Goal: Information Seeking & Learning: Find specific fact

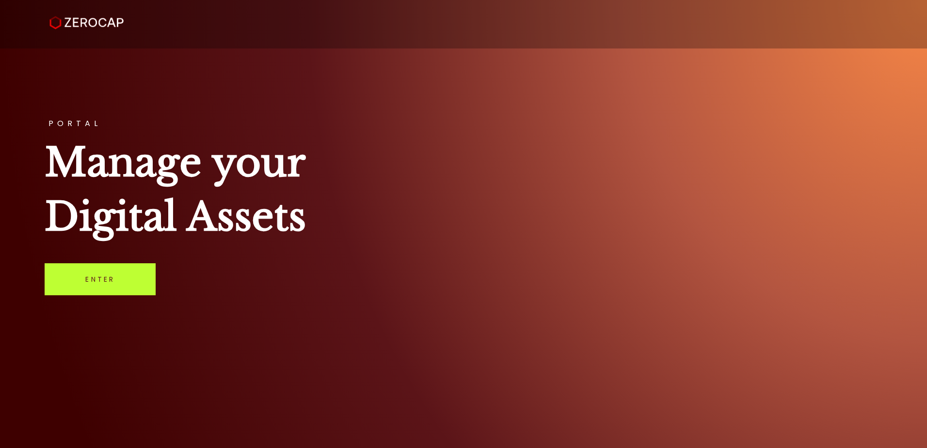
click at [83, 266] on link "Enter" at bounding box center [100, 279] width 111 height 32
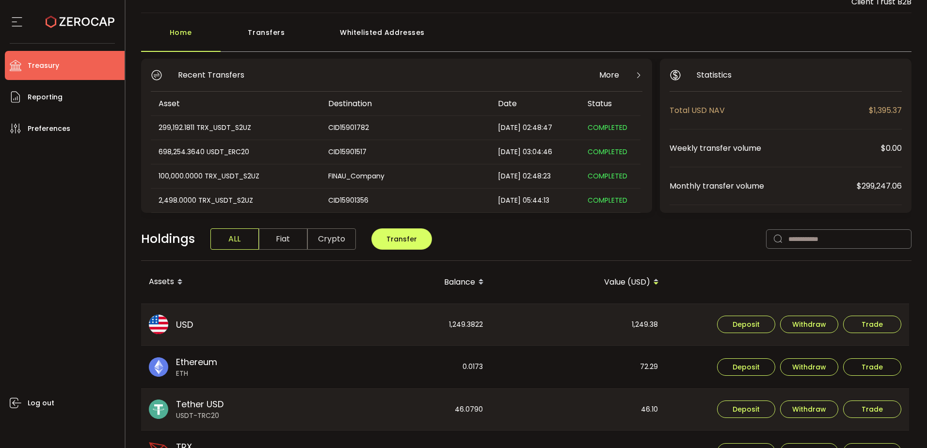
scroll to position [97, 0]
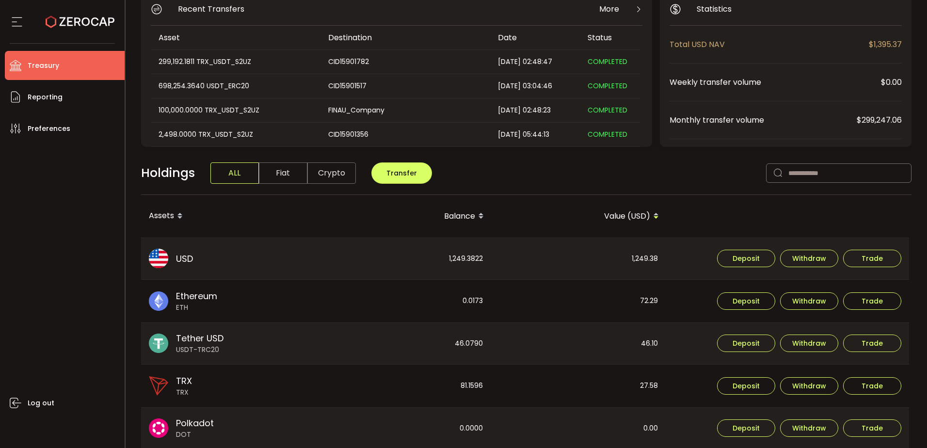
click at [706, 186] on div "Holdings ALL Fiat Crypto Transfer" at bounding box center [526, 178] width 771 height 33
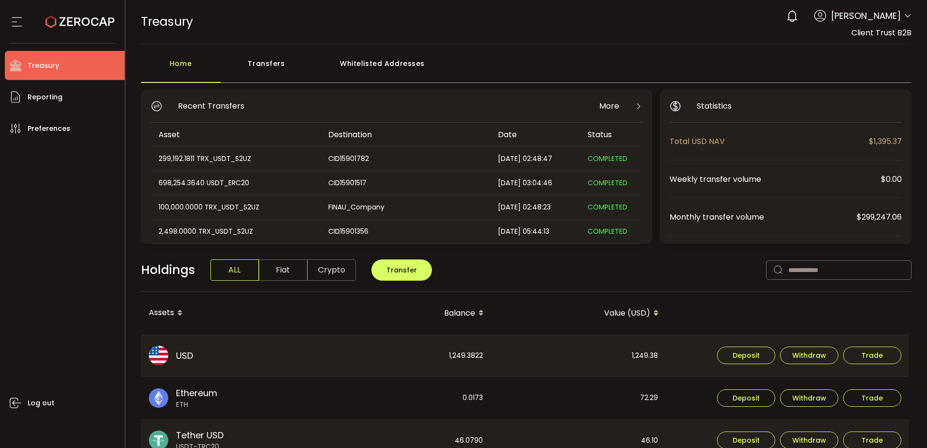
drag, startPoint x: 911, startPoint y: 14, endPoint x: 906, endPoint y: 16, distance: 5.5
click at [911, 15] on header "PDF is being processed and will download to your computer TREASURY Buy Power $0…" at bounding box center [527, 22] width 802 height 44
click at [906, 16] on icon at bounding box center [908, 16] width 8 height 8
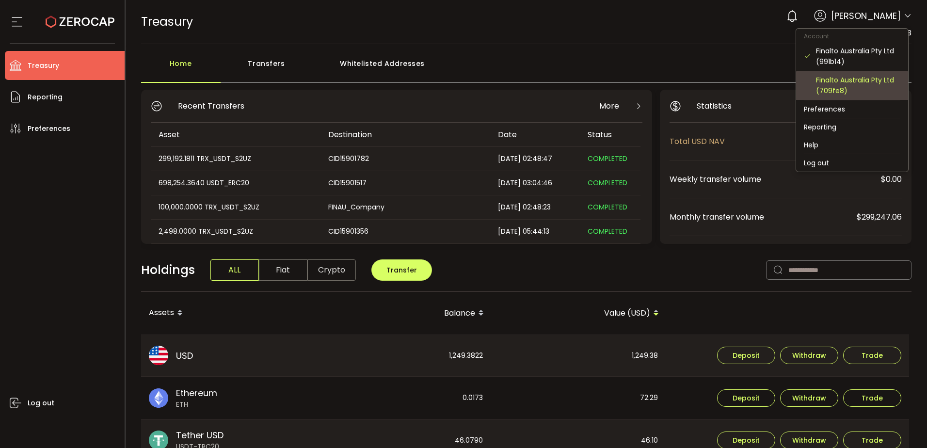
click at [853, 77] on div "Finalto Australia Pty Ltd (709fe8)" at bounding box center [858, 85] width 84 height 21
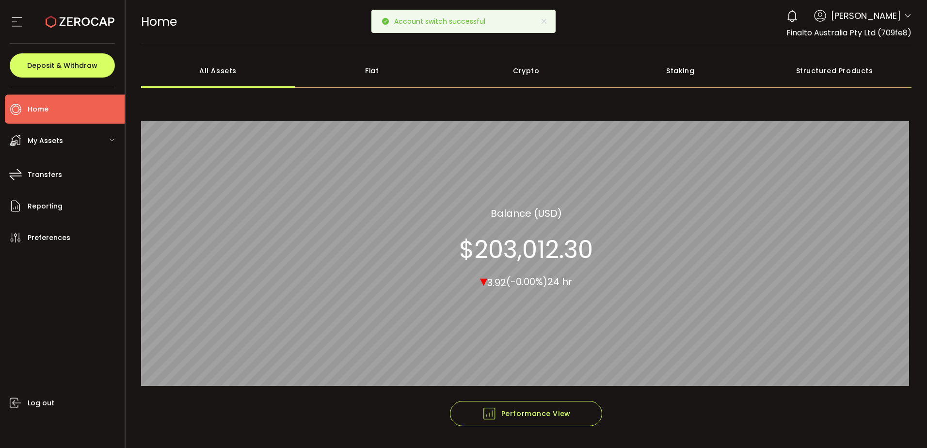
click at [113, 139] on icon at bounding box center [112, 140] width 6 height 6
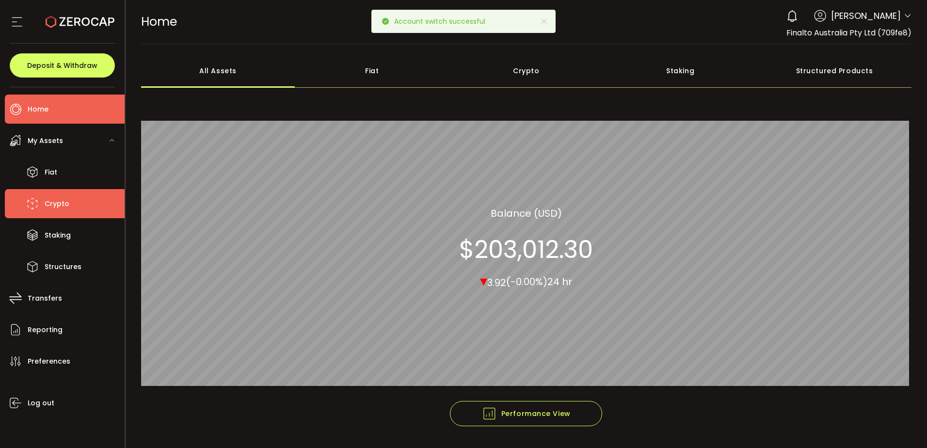
click at [80, 211] on li "Crypto" at bounding box center [65, 203] width 120 height 29
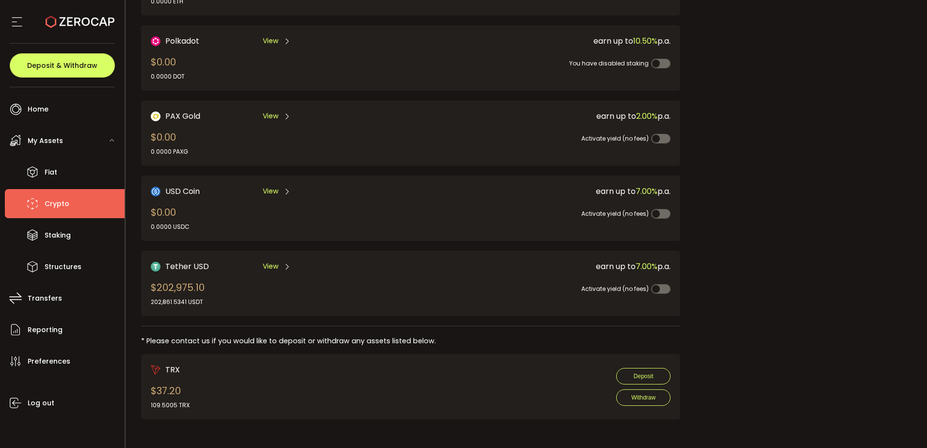
scroll to position [204, 0]
click at [778, 221] on div "Request an OTC Trade Trade OTC Buy Sell Crypto *** BTC ETH USDT USDC PAXG DOT F…" at bounding box center [803, 151] width 217 height 554
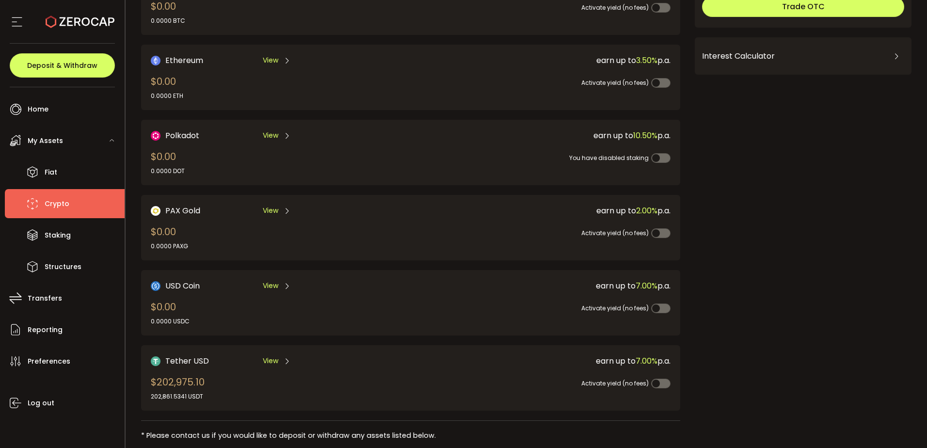
scroll to position [0, 0]
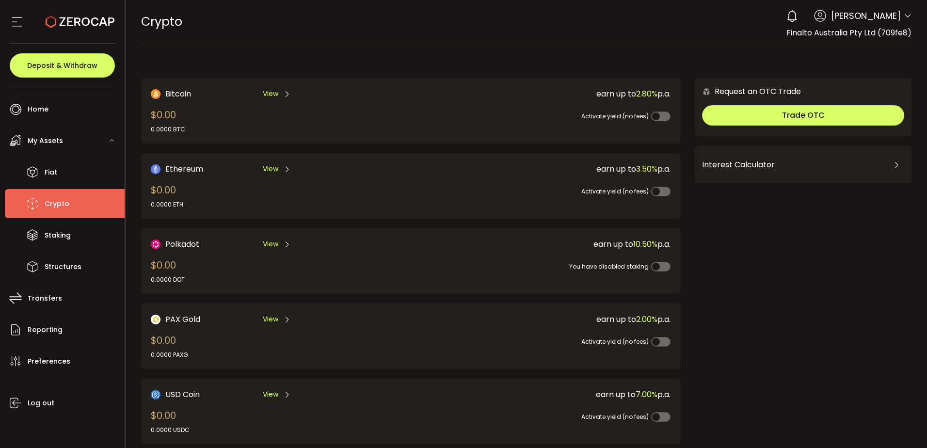
click at [841, 12] on span "Dhivya Dharshini" at bounding box center [866, 15] width 70 height 13
click at [898, 18] on div "0 Dhivya Dharshini Account Finalto Australia Pty Ltd (991b14) Finalto Australia…" at bounding box center [847, 15] width 130 height 21
click at [905, 16] on icon at bounding box center [908, 16] width 8 height 8
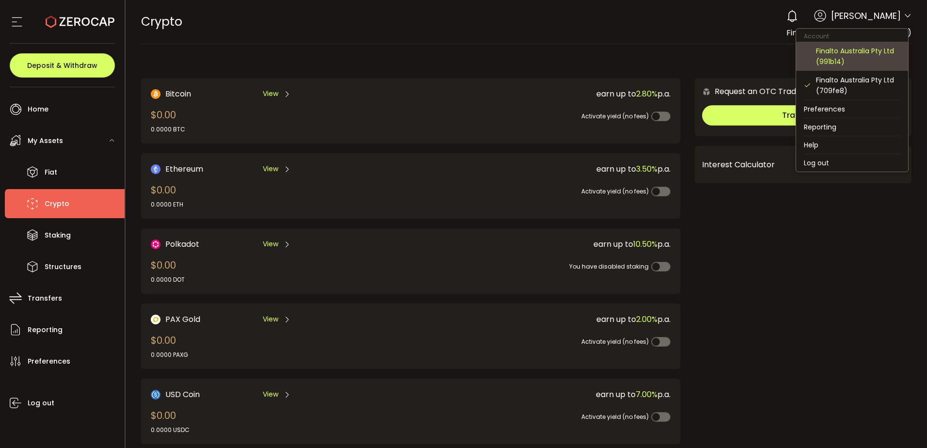
click at [848, 60] on div "Finalto Australia Pty Ltd (991b14)" at bounding box center [858, 56] width 84 height 21
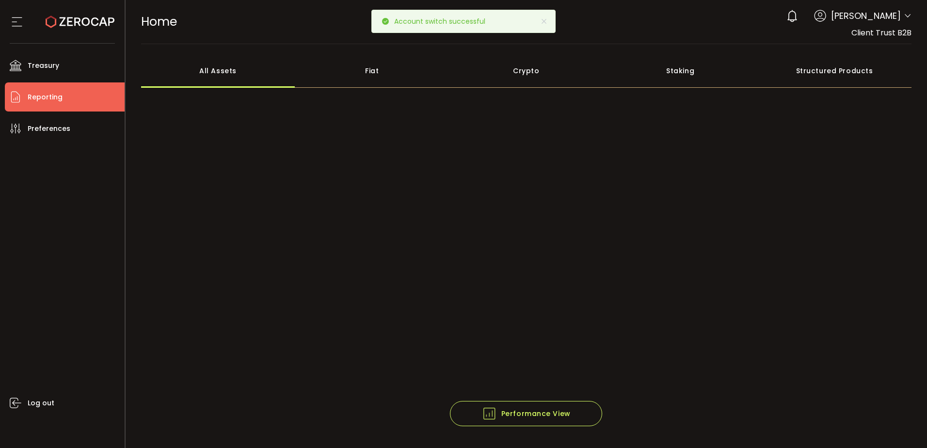
click at [85, 91] on li "Reporting" at bounding box center [65, 96] width 120 height 29
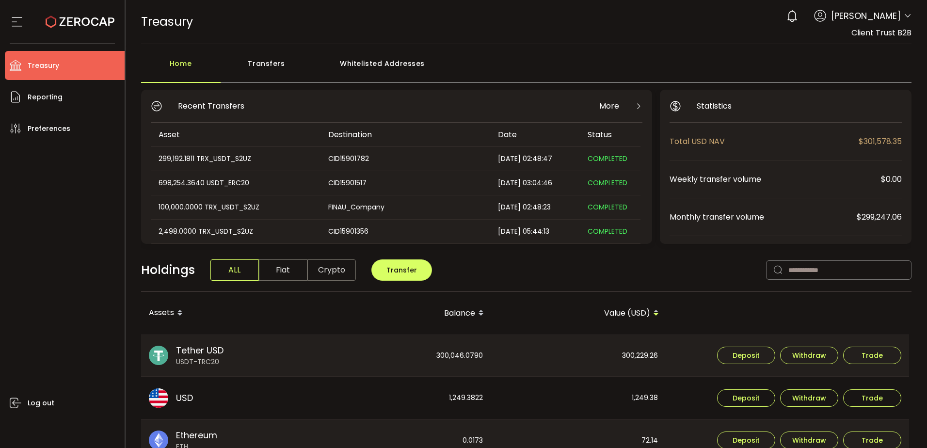
click at [472, 360] on div "300,046.0790" at bounding box center [404, 356] width 174 height 42
click at [91, 100] on li "Reporting" at bounding box center [65, 96] width 120 height 29
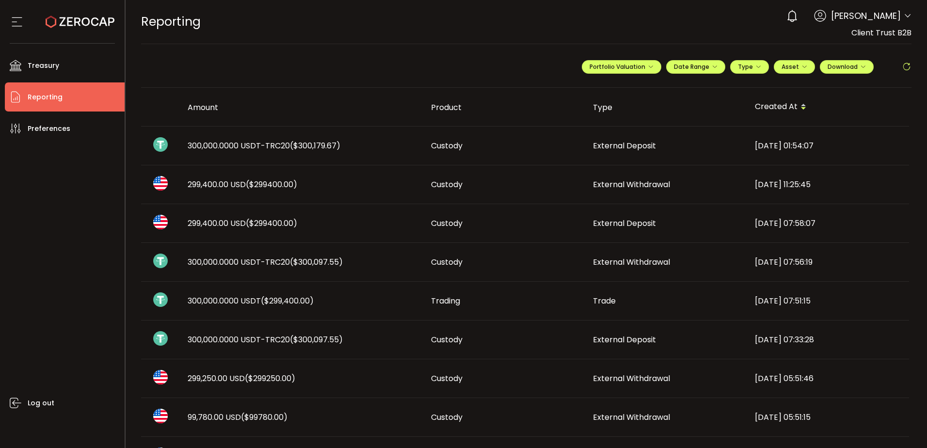
click at [365, 146] on div "300,000.0000 USDT-TRC20 ($300,179.67)" at bounding box center [301, 145] width 243 height 11
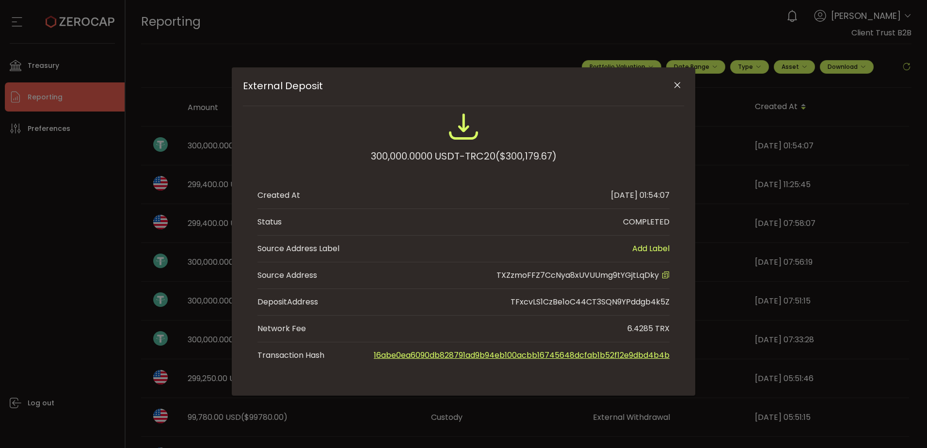
click at [591, 269] on li "Source Address TXZzmoFFZ7CcNya8xUVUUmg9tYGjtLqDky" at bounding box center [464, 275] width 412 height 27
copy span "TXZzmoFFZ7CcNya8xUVUUmg9tYGjtLqDky"
click at [680, 85] on icon "Close" at bounding box center [678, 86] width 10 height 10
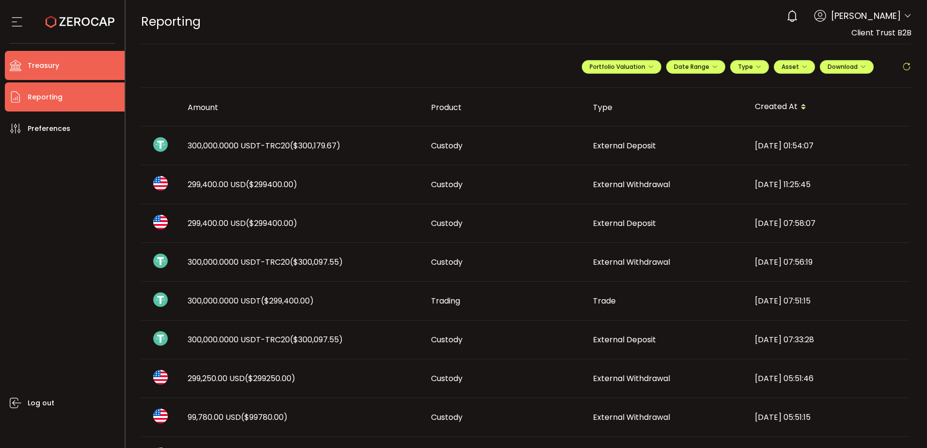
click at [81, 62] on li "Treasury" at bounding box center [65, 65] width 120 height 29
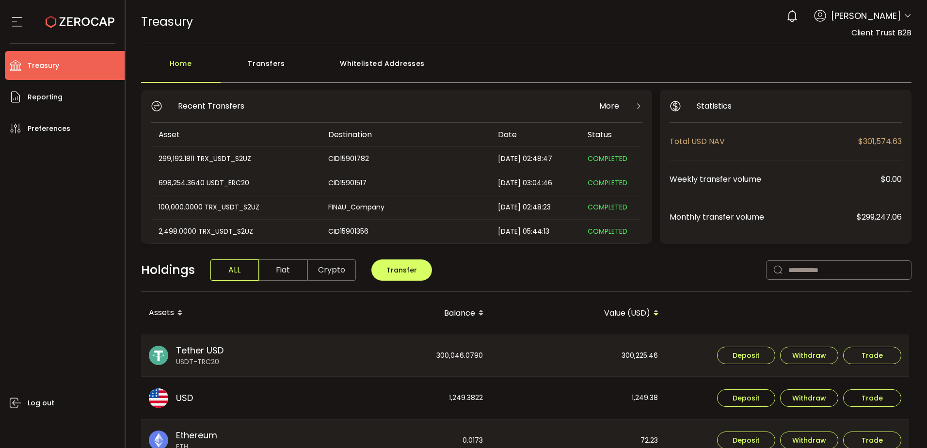
click at [385, 70] on div "Whitelisted Addresses" at bounding box center [383, 68] width 140 height 29
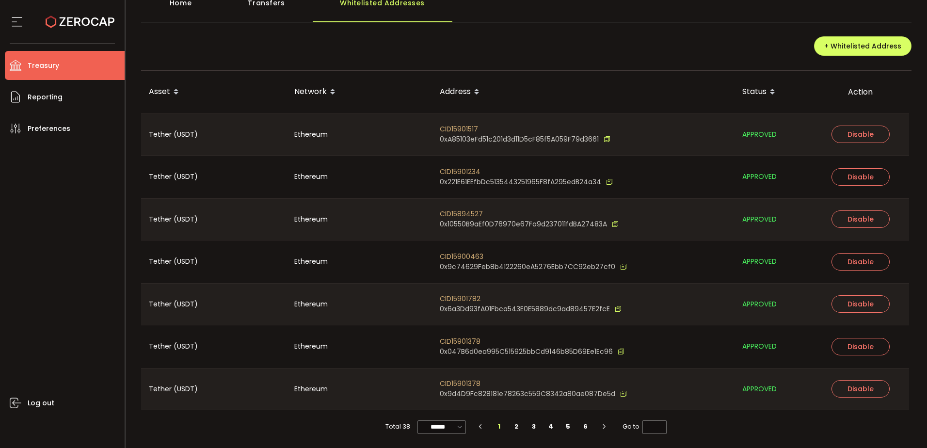
scroll to position [61, 0]
click at [433, 419] on div "Total 38 ****** 7/page 20/page 50/page 100/page 1 2 3 4 5 6 Go to *" at bounding box center [526, 426] width 771 height 33
click at [433, 428] on input "******" at bounding box center [442, 427] width 49 height 14
click at [431, 399] on span "100/page" at bounding box center [442, 403] width 32 height 10
type input "********"
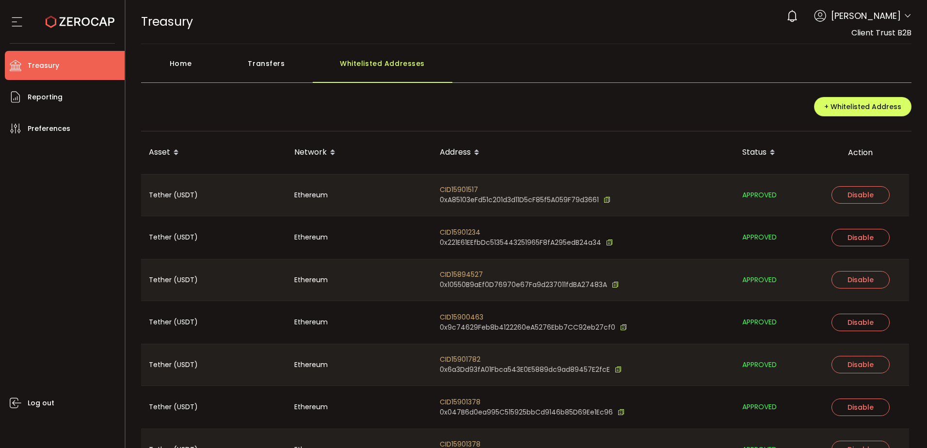
scroll to position [1292, 0]
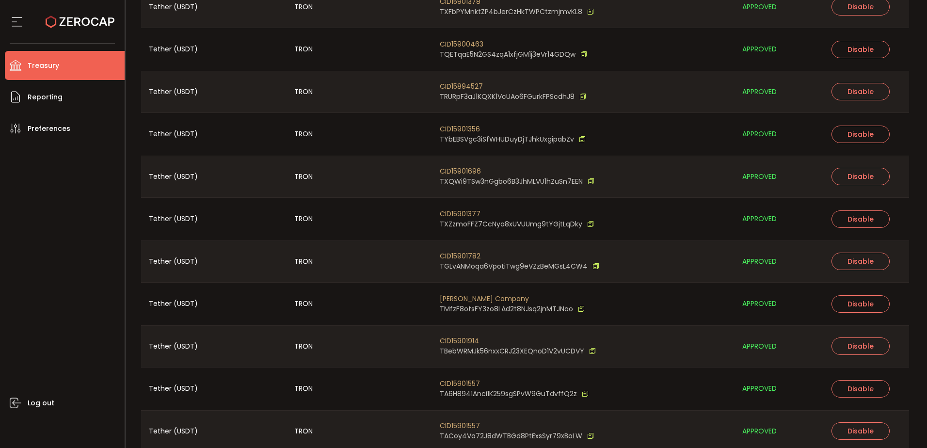
click at [471, 209] on span "CID15901377" at bounding box center [517, 214] width 154 height 10
copy span "CID15901377"
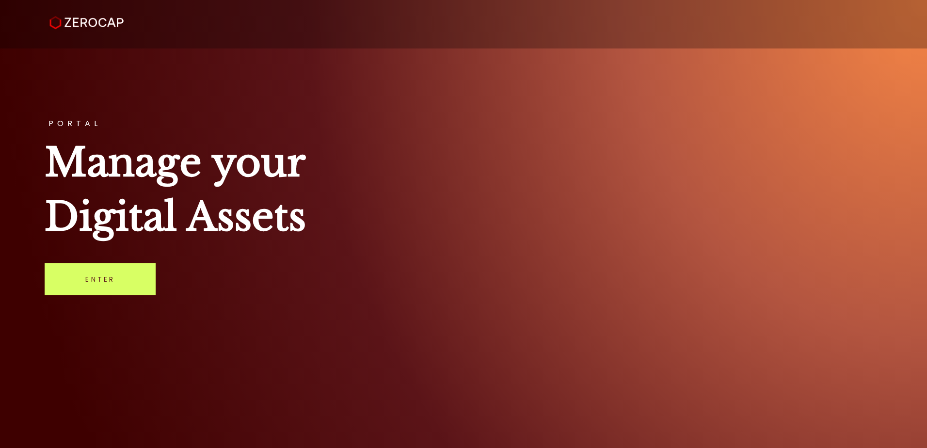
drag, startPoint x: 377, startPoint y: 123, endPoint x: 389, endPoint y: 115, distance: 14.7
click at [377, 123] on h3 "PORTAL" at bounding box center [464, 124] width 838 height 8
